Goal: Transaction & Acquisition: Obtain resource

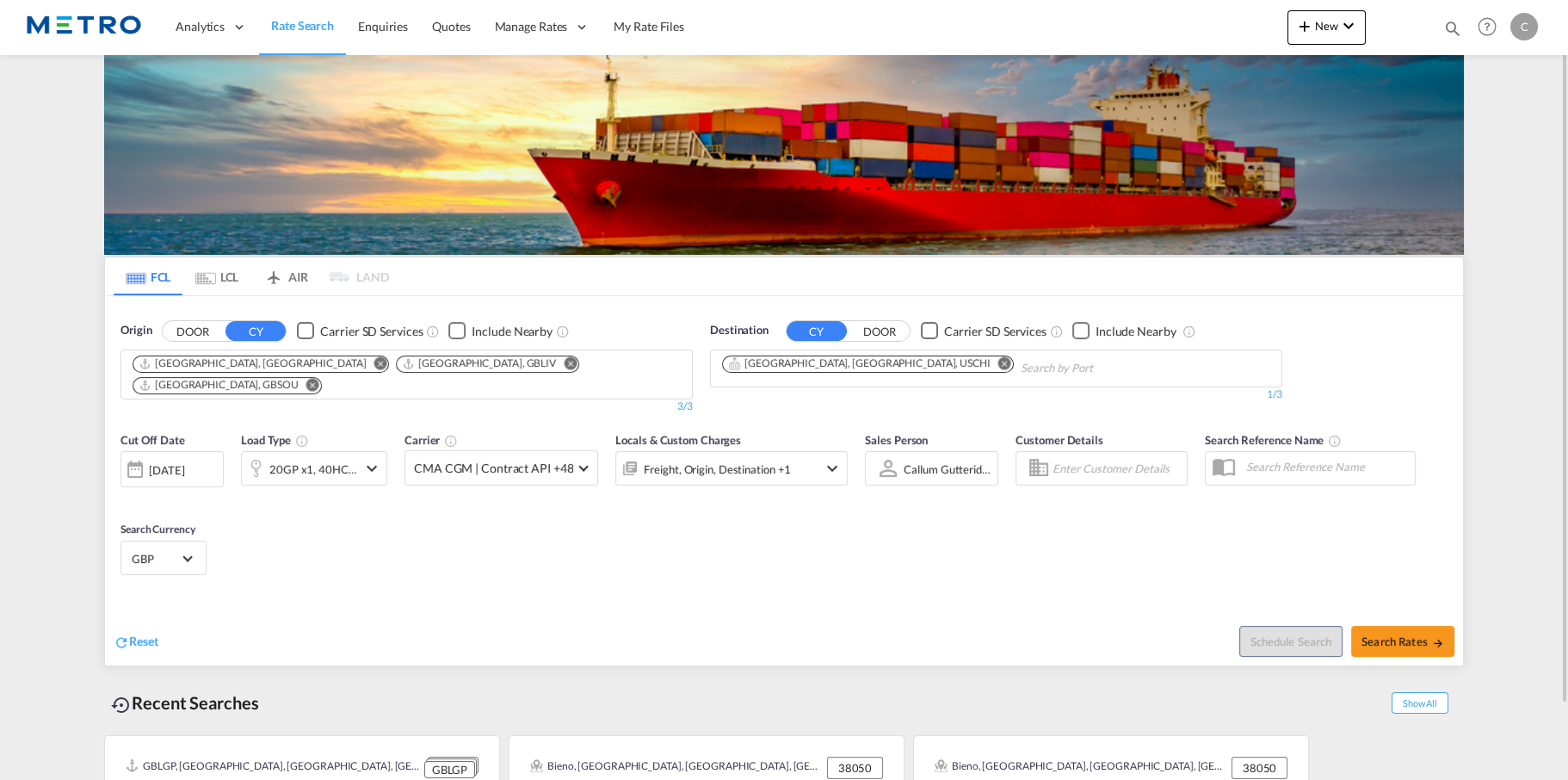
click at [616, 360] on md-chips "[GEOGRAPHIC_DATA], [GEOGRAPHIC_DATA] [GEOGRAPHIC_DATA], GBLIV [GEOGRAPHIC_DATA]…" at bounding box center [406, 374] width 570 height 48
click at [319, 378] on md-icon "Remove" at bounding box center [313, 384] width 13 height 13
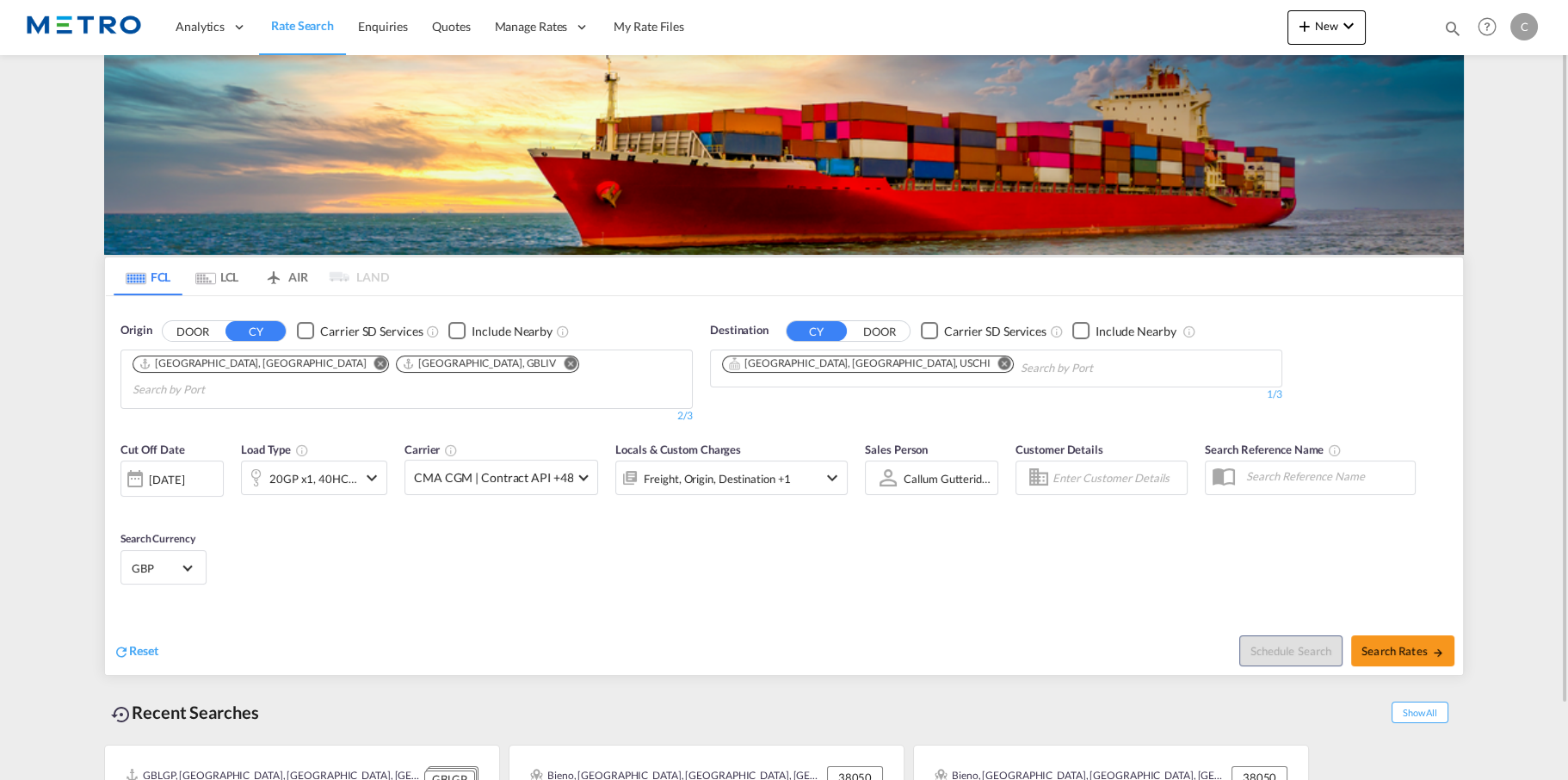
click at [563, 366] on md-icon "Remove" at bounding box center [570, 363] width 13 height 13
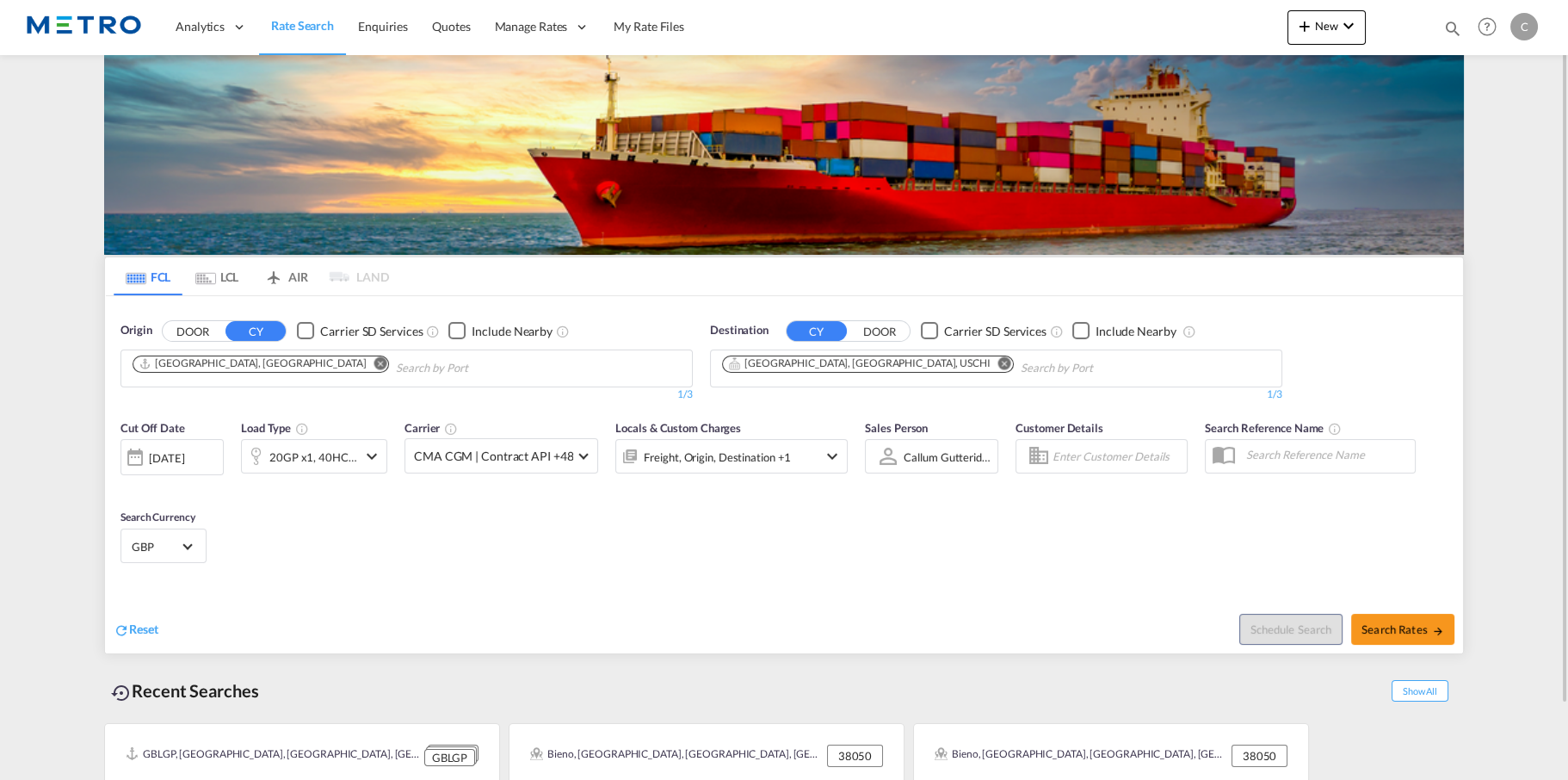
click at [461, 357] on body "Analytics Reports Dashboard Rate Search Enquiries Quotes" at bounding box center [784, 390] width 1568 height 780
type input "felixstowe"
click at [401, 394] on div "Felixstowe [GEOGRAPHIC_DATA] GBFXT" at bounding box center [453, 408] width 327 height 52
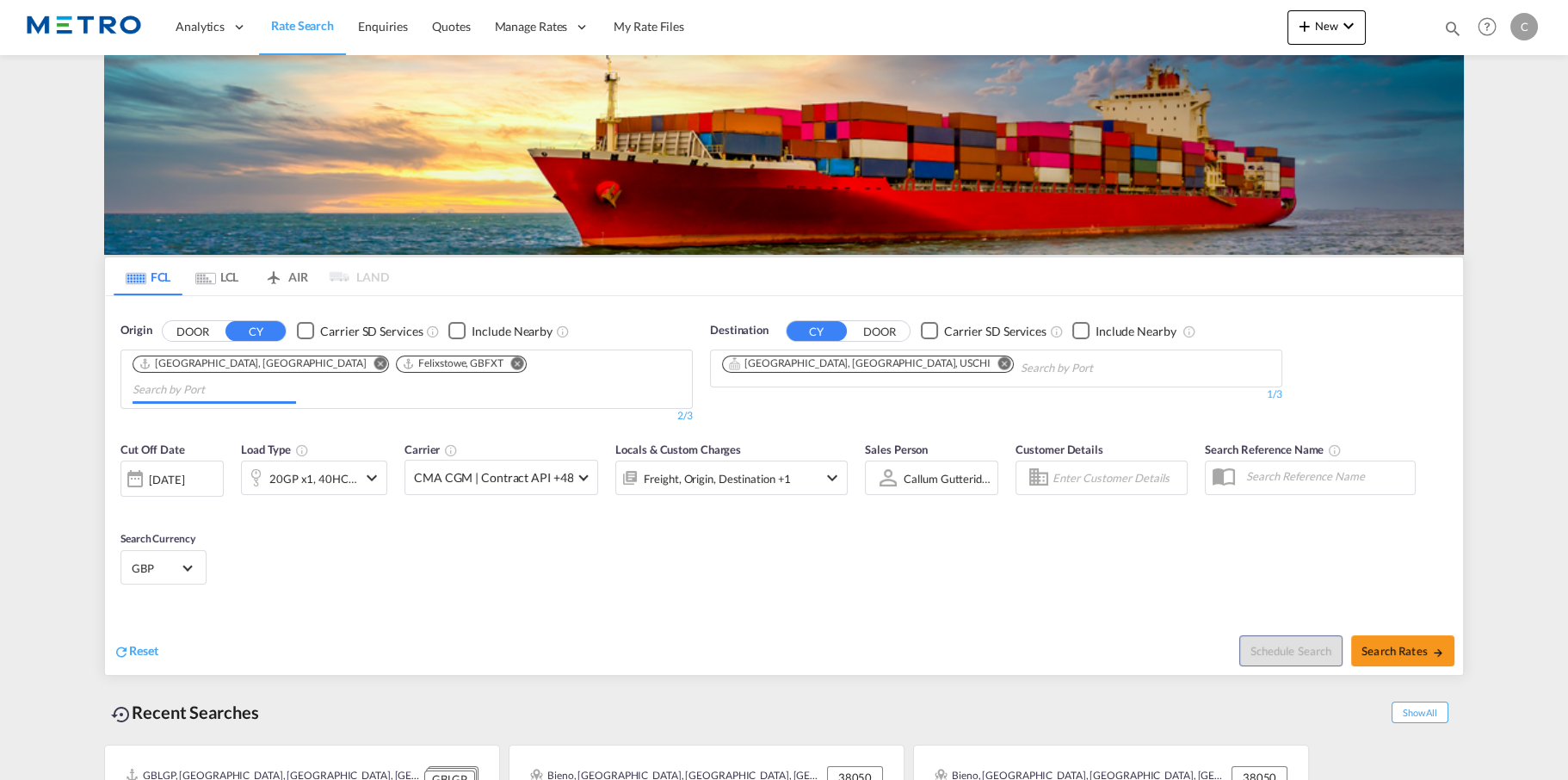
click at [560, 363] on body "Analytics Reports Dashboard Rate Search Enquiries Quotes" at bounding box center [784, 390] width 1568 height 780
click at [559, 363] on body "Analytics Reports Dashboard Rate Search Enquiries Quotes" at bounding box center [784, 390] width 1568 height 780
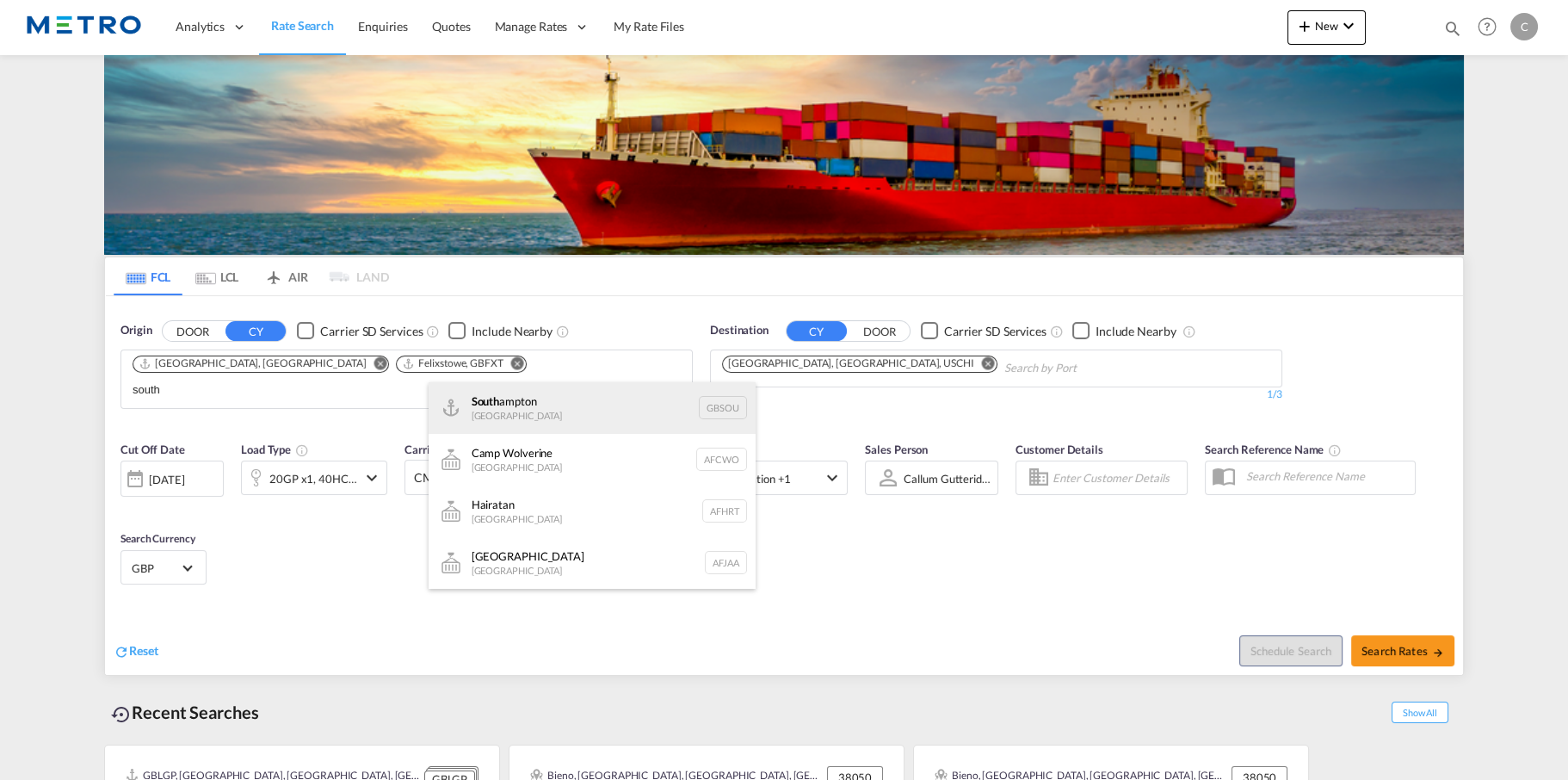
type input "south"
click at [537, 403] on div "[GEOGRAPHIC_DATA] [GEOGRAPHIC_DATA] GBSOU" at bounding box center [592, 408] width 327 height 52
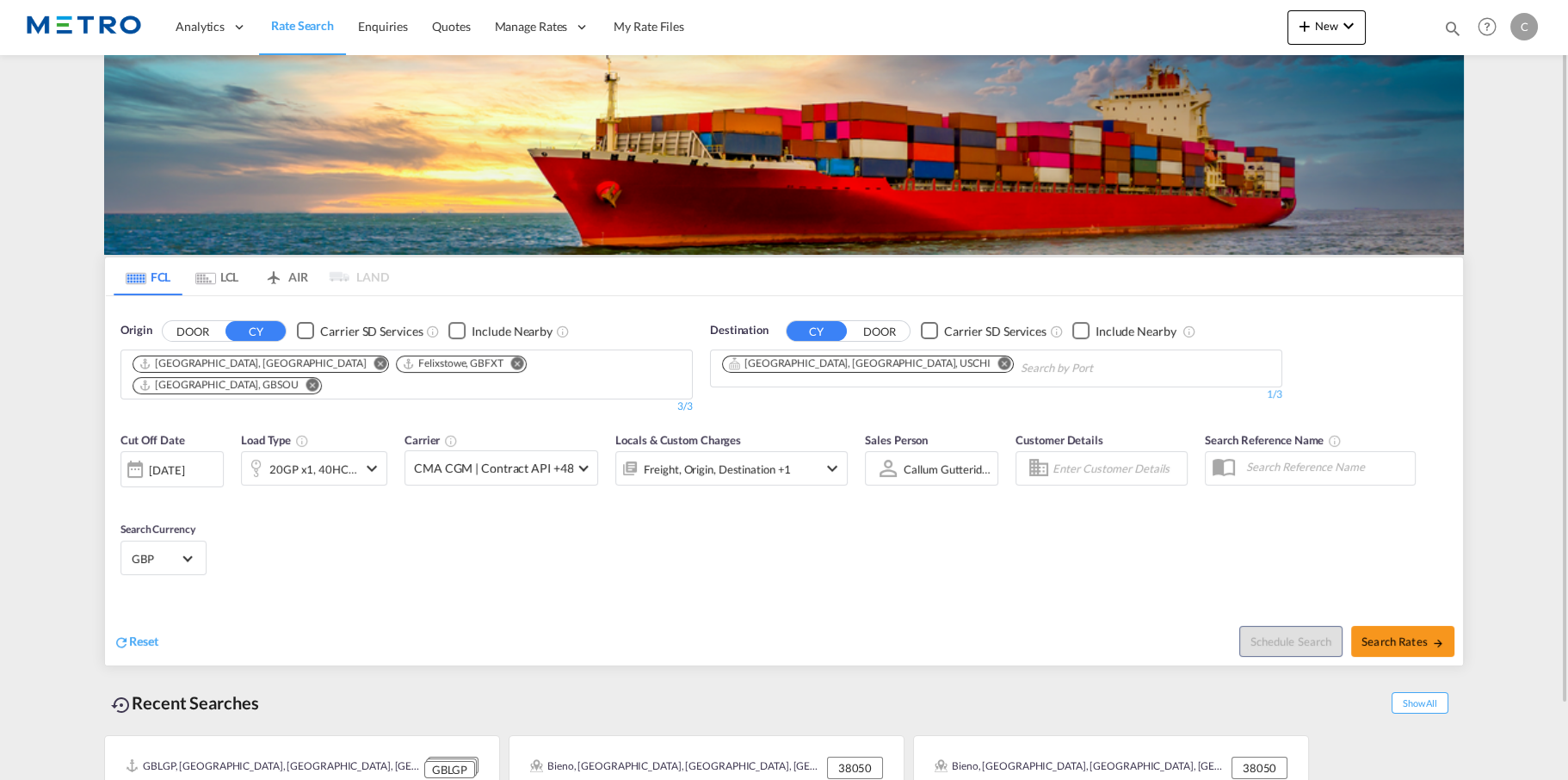
click at [1021, 375] on input "Chips input." at bounding box center [1102, 368] width 164 height 28
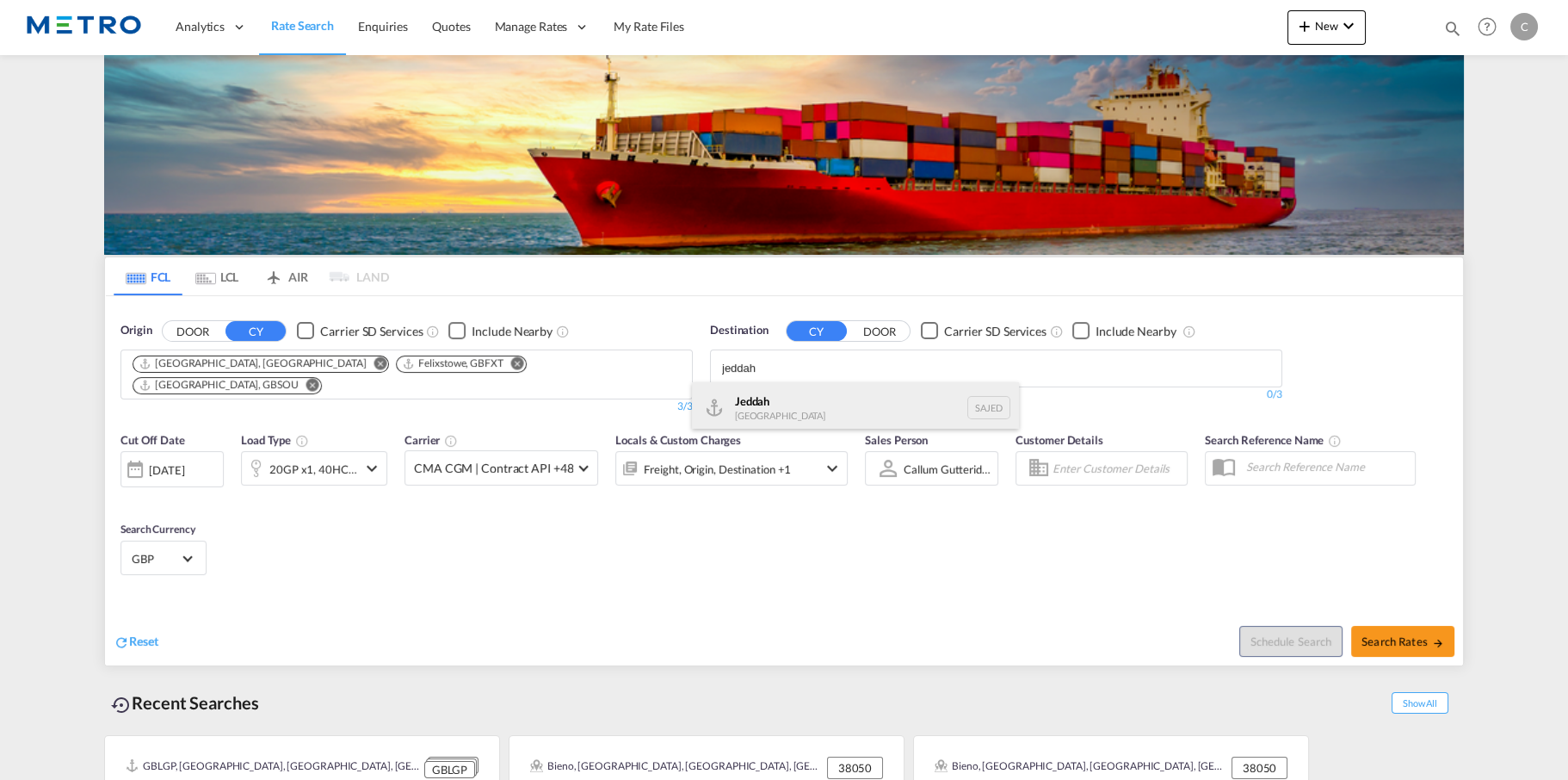
type input "jeddah"
click at [869, 398] on div "Jeddah [GEOGRAPHIC_DATA] SAJED" at bounding box center [855, 408] width 327 height 52
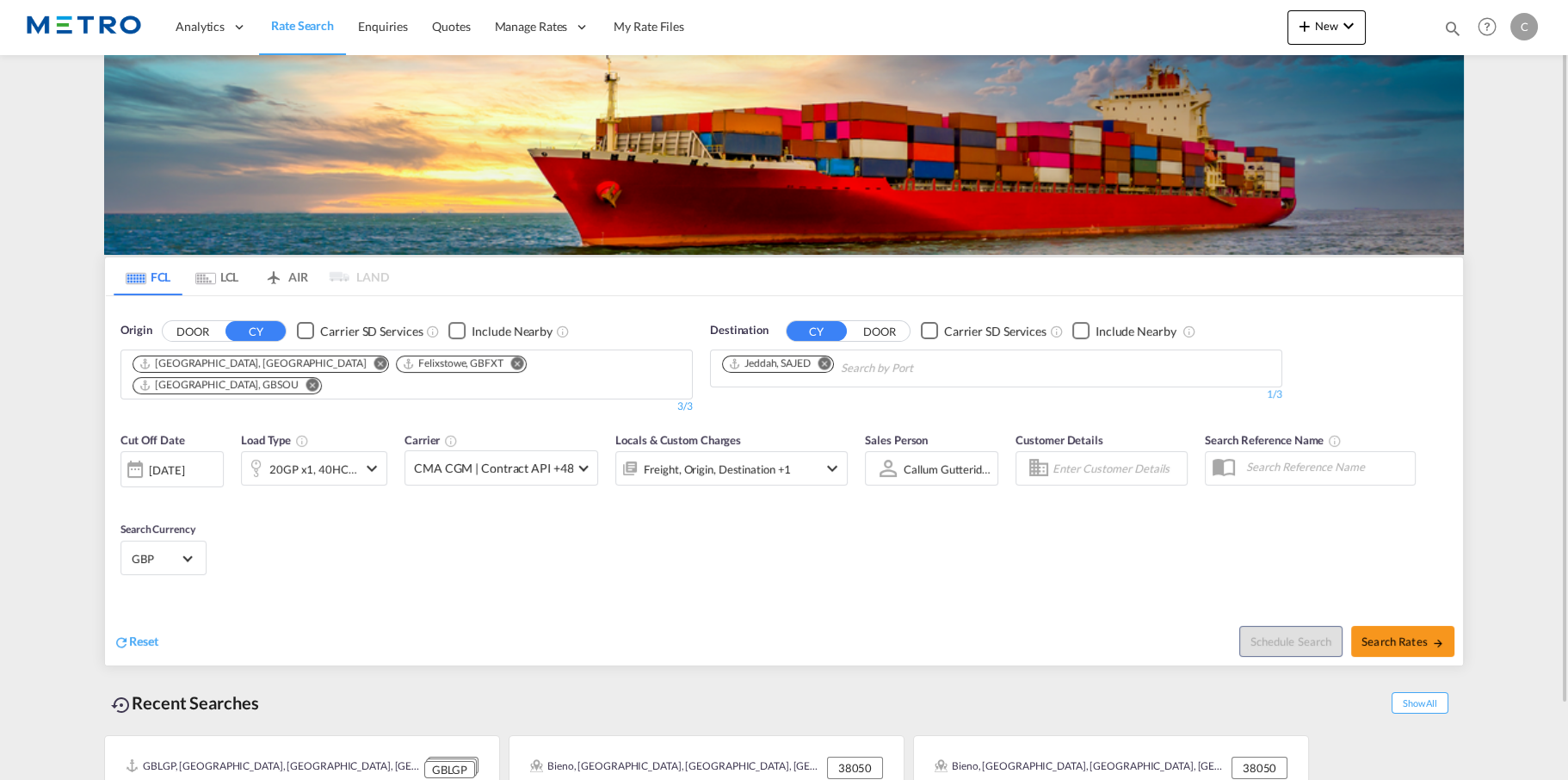
click at [266, 464] on div at bounding box center [255, 467] width 28 height 34
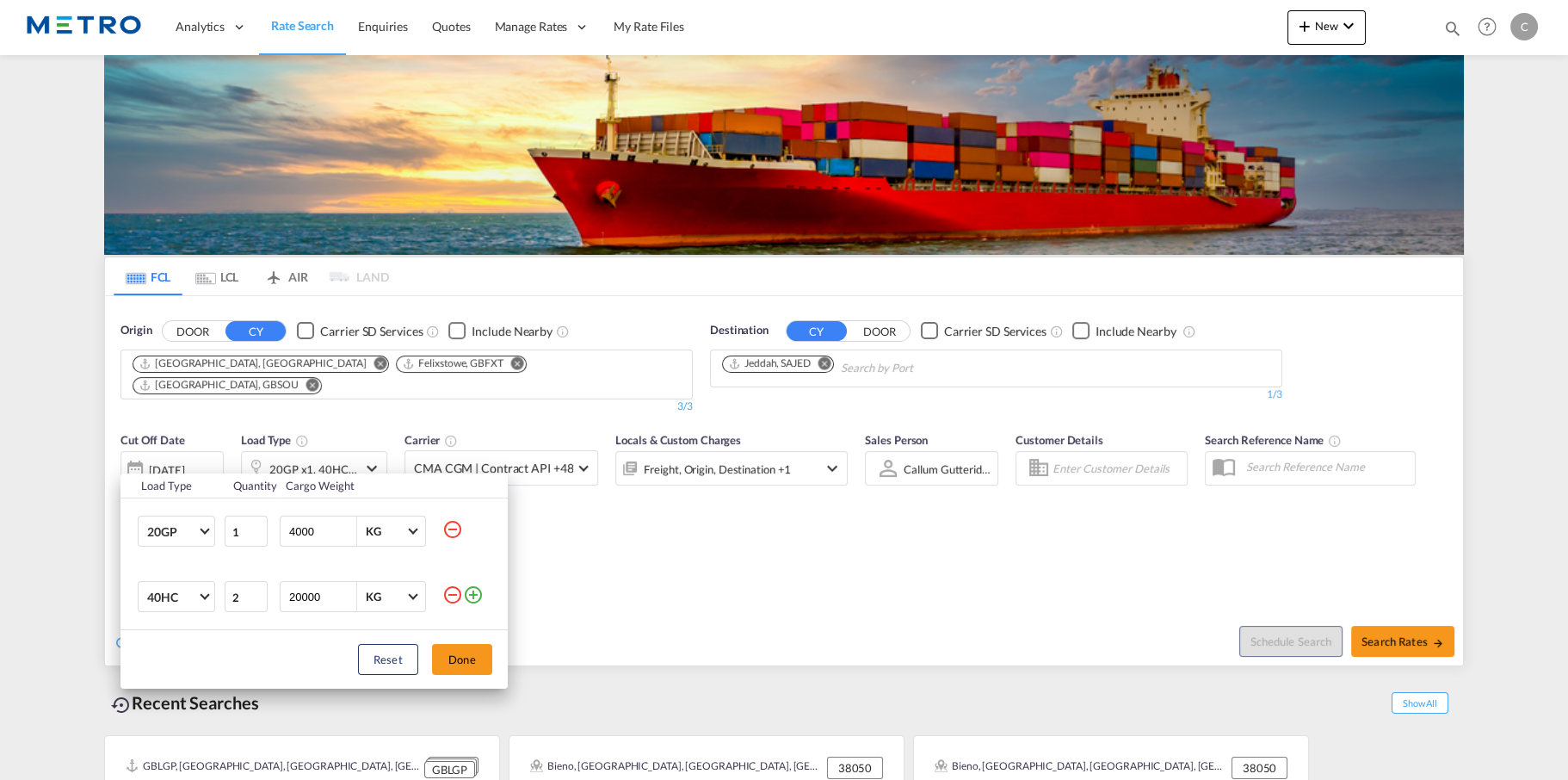
click at [459, 531] on md-icon "icon-minus-circle-outline" at bounding box center [452, 528] width 21 height 21
type input "2"
type input "20000"
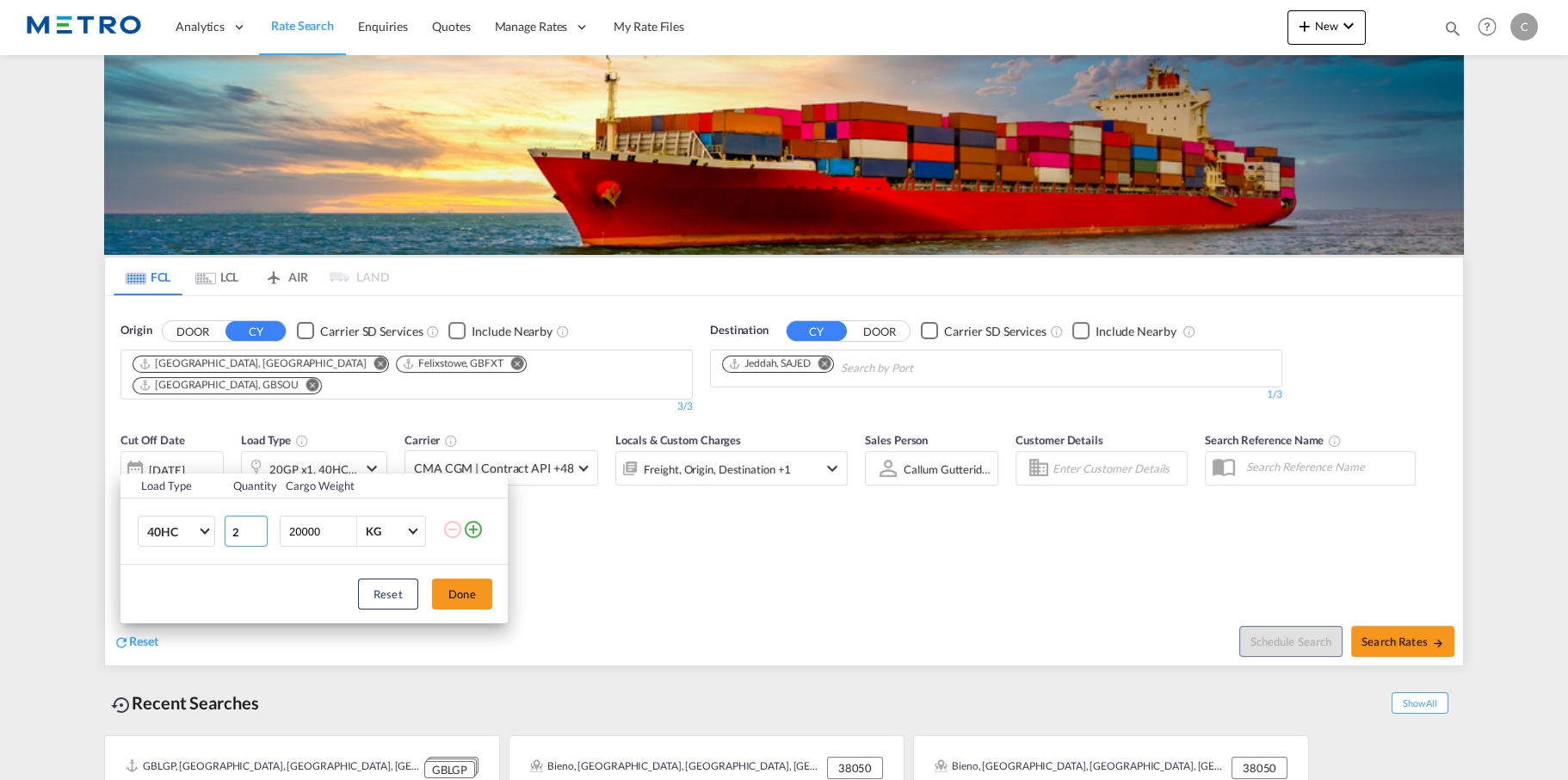
click at [250, 538] on input "2" at bounding box center [246, 531] width 43 height 31
type input "1"
type input "10000"
click at [459, 596] on button "Done" at bounding box center [461, 594] width 60 height 31
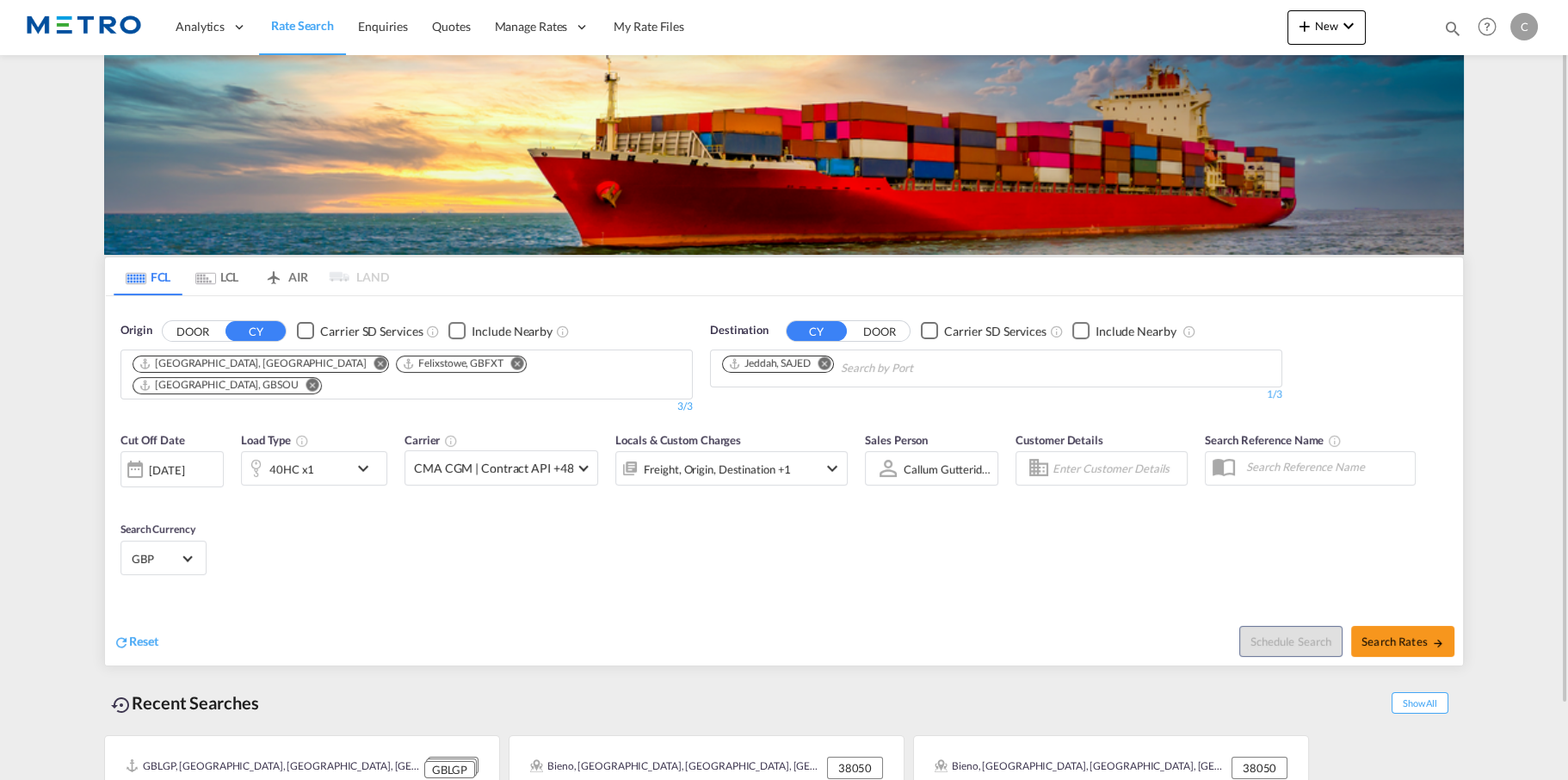
click at [868, 538] on div "Cut Off Date [DATE] [DATE] Load Type 40HC x1 Carrier CMA CGM | Contract API +48…" at bounding box center [784, 506] width 1358 height 167
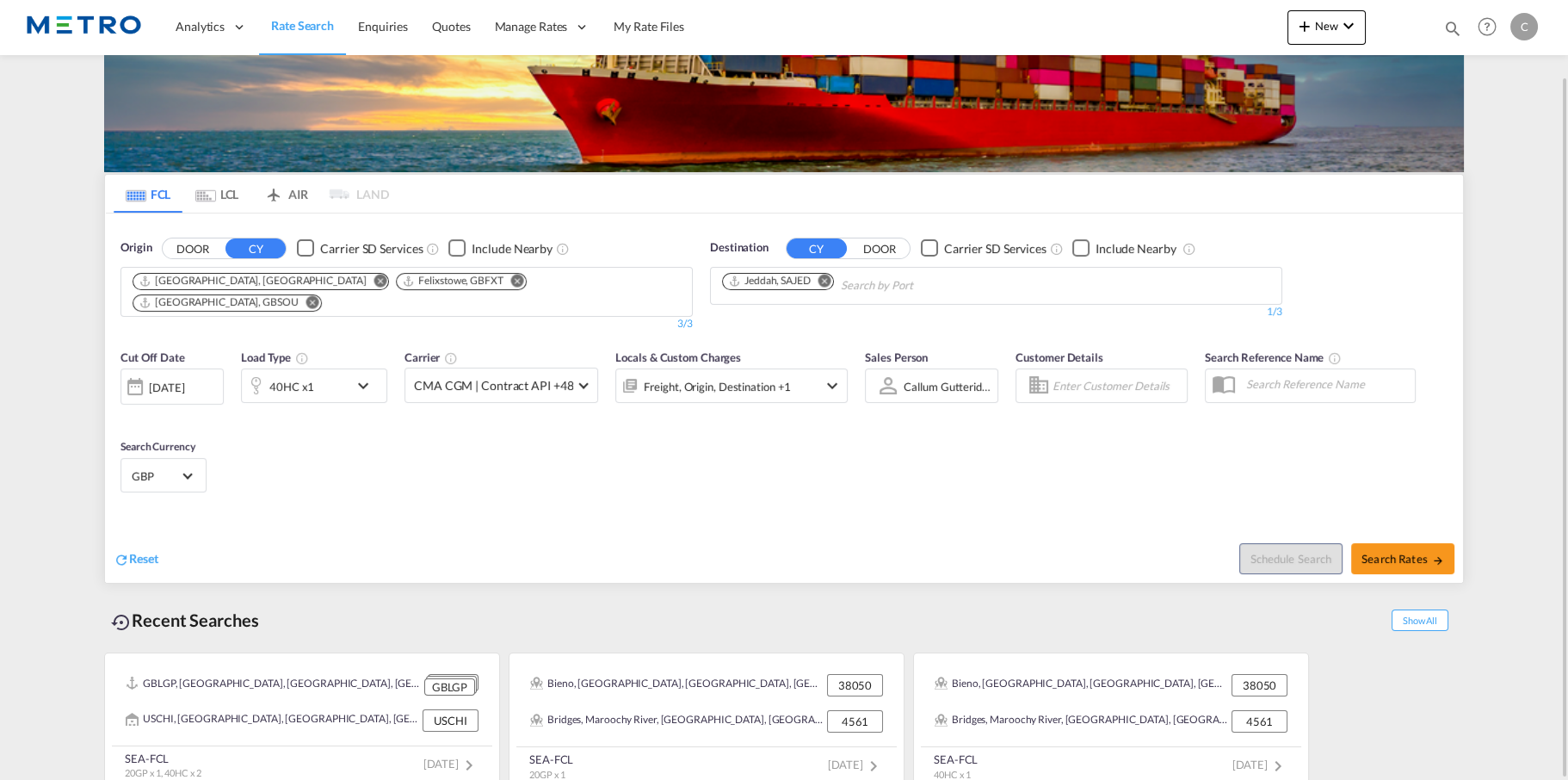
click at [179, 380] on div "[DATE]" at bounding box center [166, 387] width 35 height 15
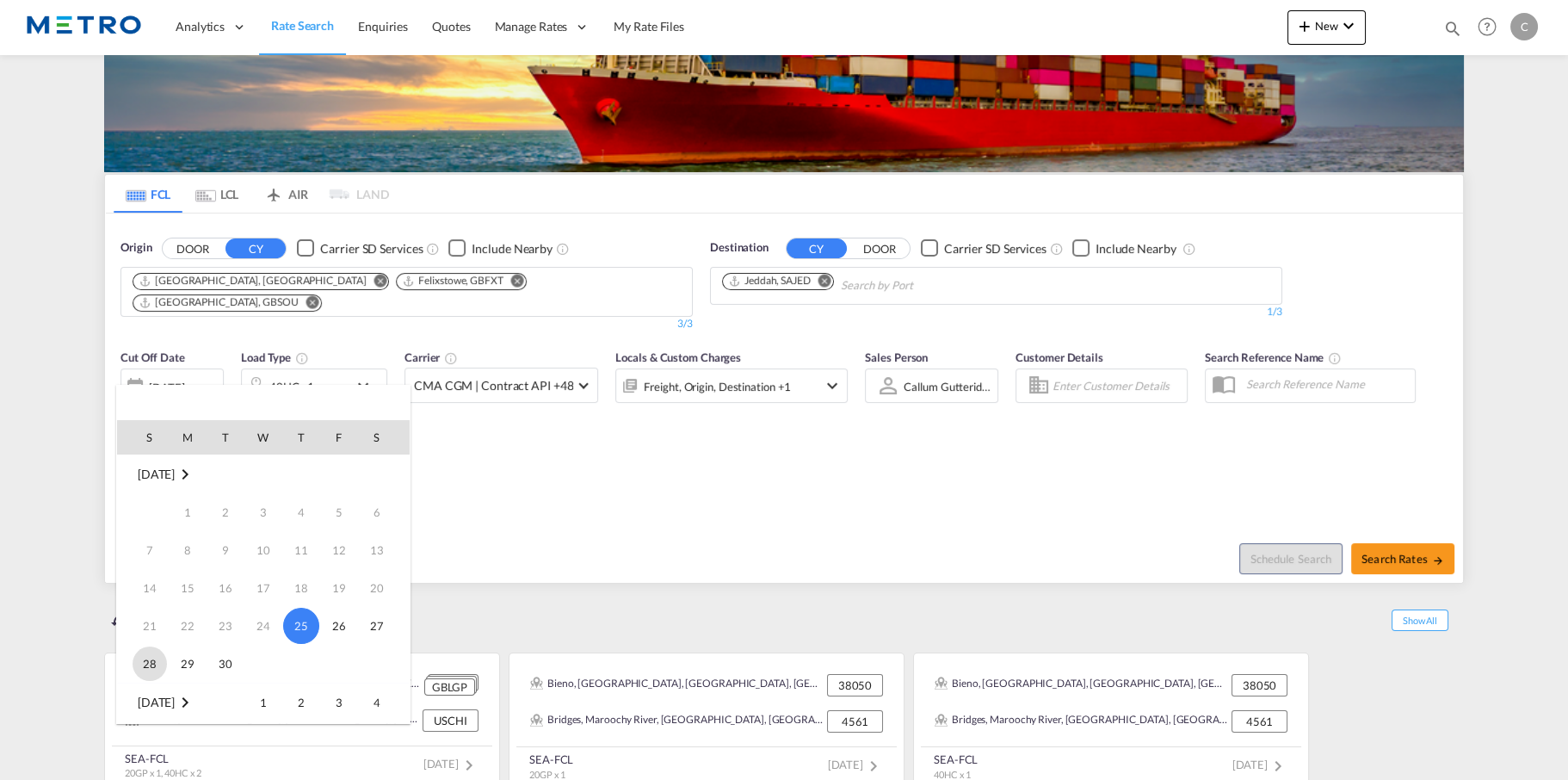
click at [135, 661] on span "28" at bounding box center [150, 664] width 34 height 34
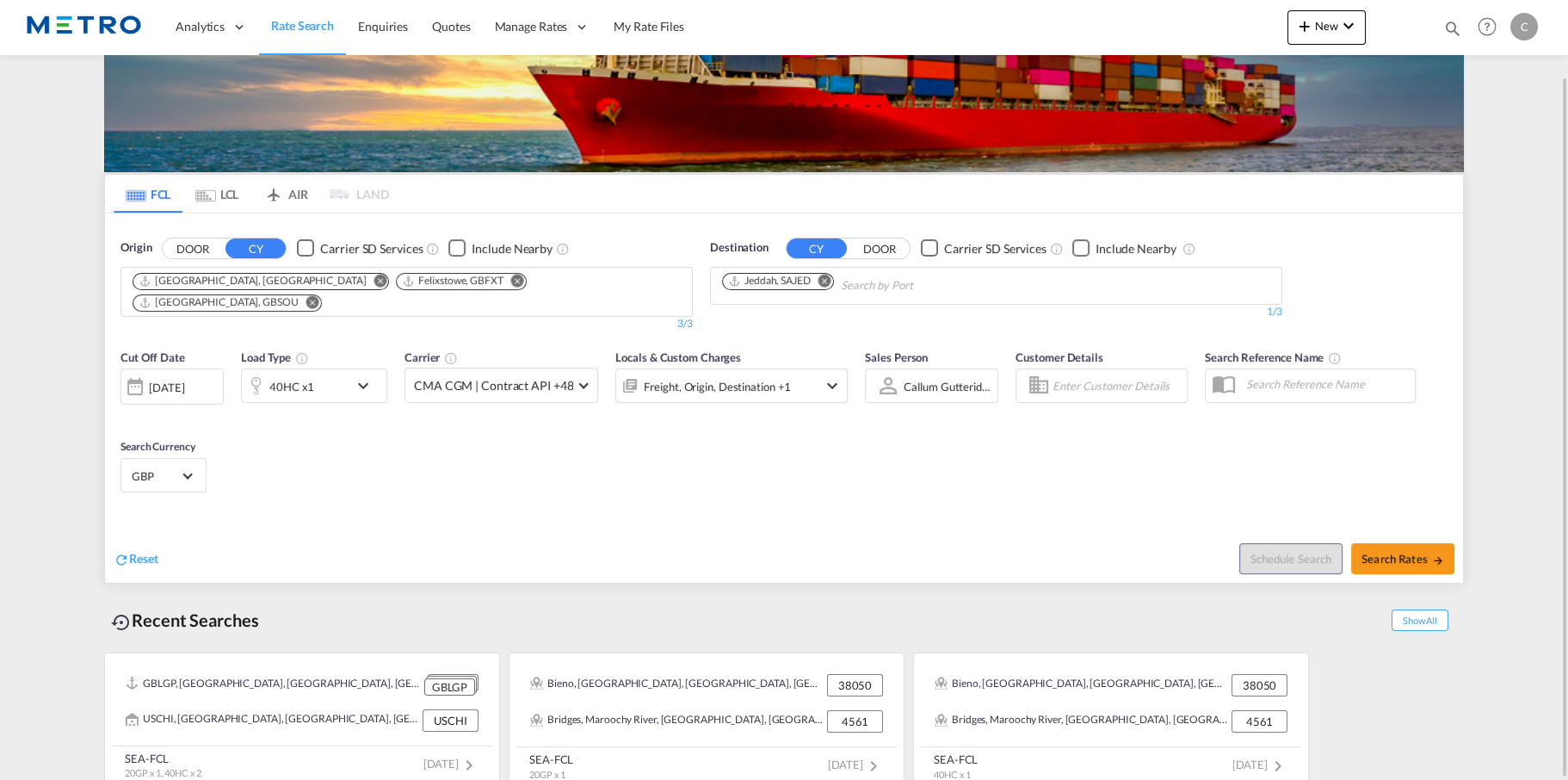
click at [744, 473] on div "Cut Off Date [DATE] [DATE] Load Type 40HC x1 Carrier CMA CGM | Contract API +48…" at bounding box center [784, 424] width 1358 height 167
click at [1437, 554] on md-icon "icon-arrow-right" at bounding box center [1437, 560] width 12 height 12
type input "GBLGP,GBFXT,GBSOU to SAJED / [DATE]"
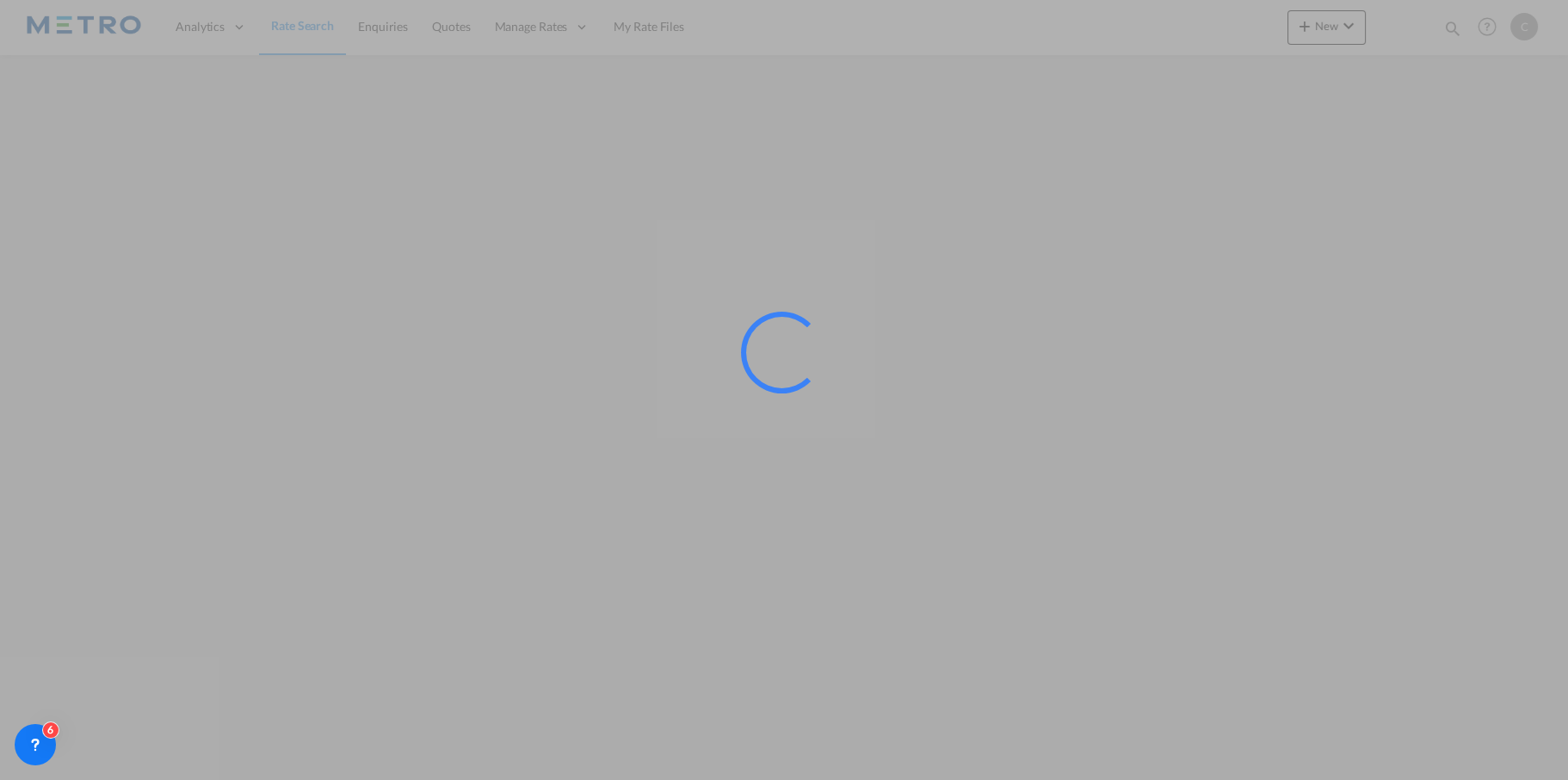
click at [878, 779] on html "Analytics Reports Dashboard Rate Search Enquiries Quotes Manage Rates" at bounding box center [784, 390] width 1568 height 780
